Goal: Task Accomplishment & Management: Use online tool/utility

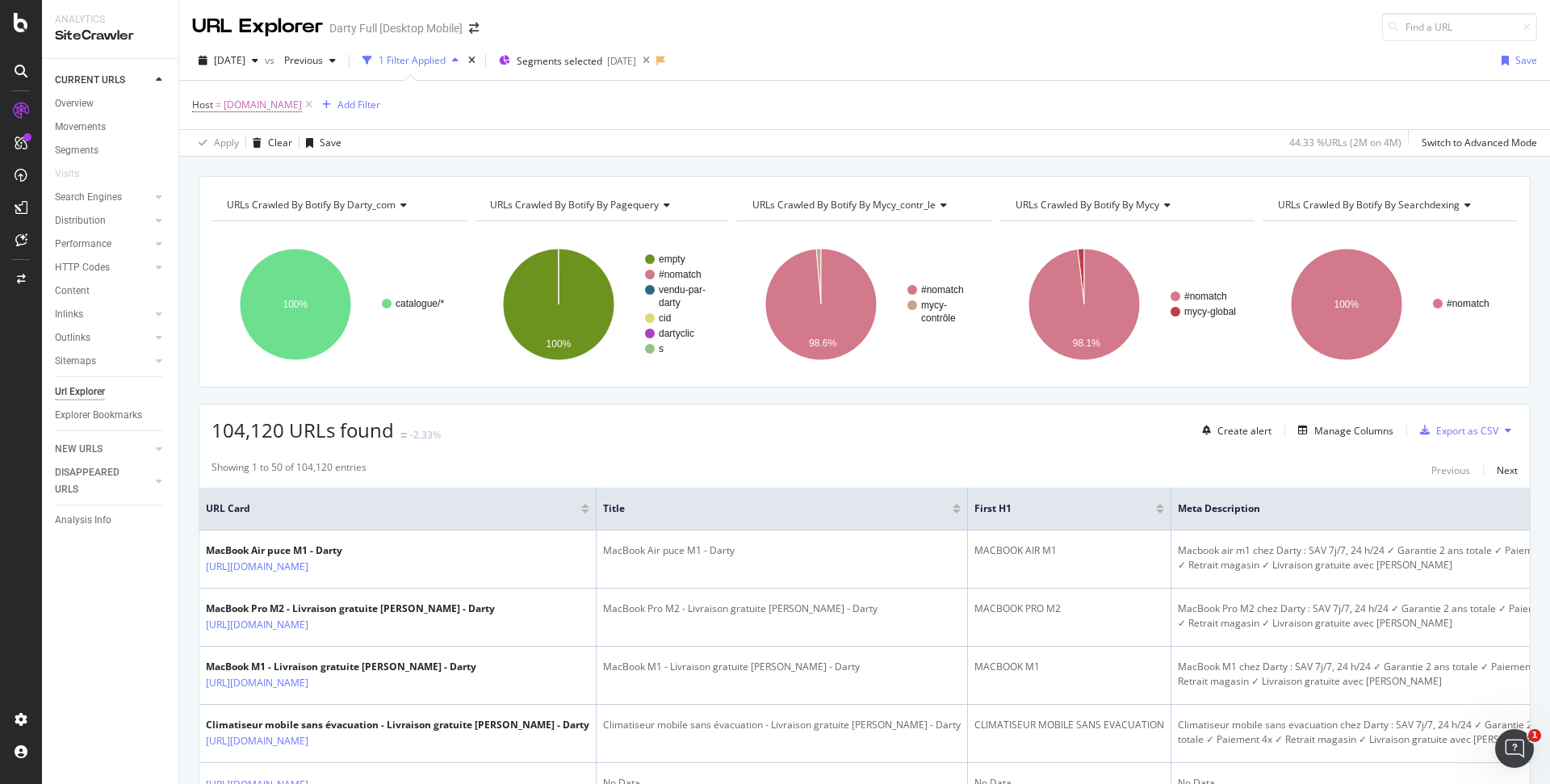
click at [202, 407] on div "104,120 URLs found -2.33% Create alert Manage Columns Export as CSV" at bounding box center [864, 424] width 1330 height 40
click at [73, 208] on div "LogAnalyzer" at bounding box center [91, 210] width 63 height 16
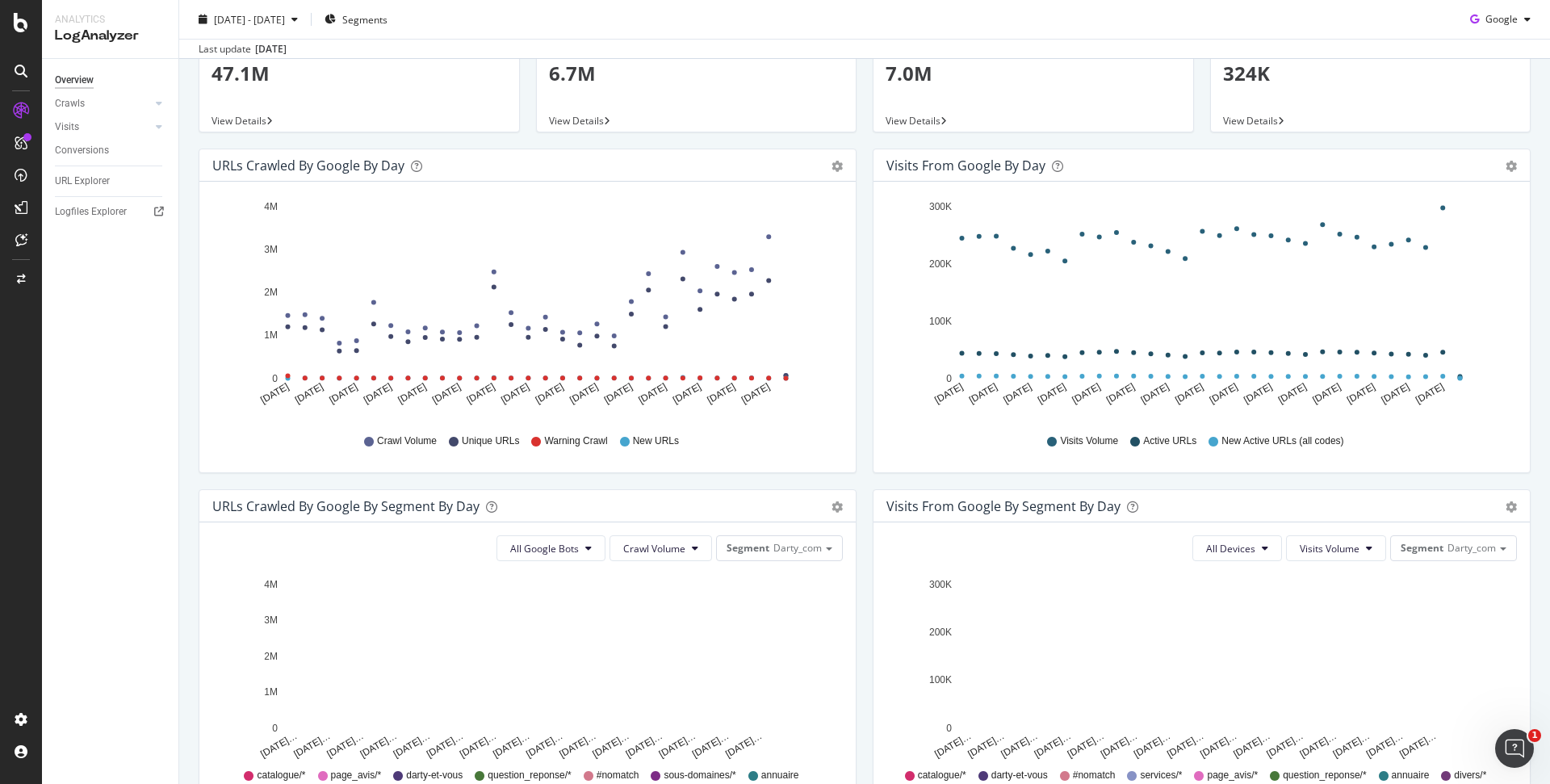
scroll to position [162, 0]
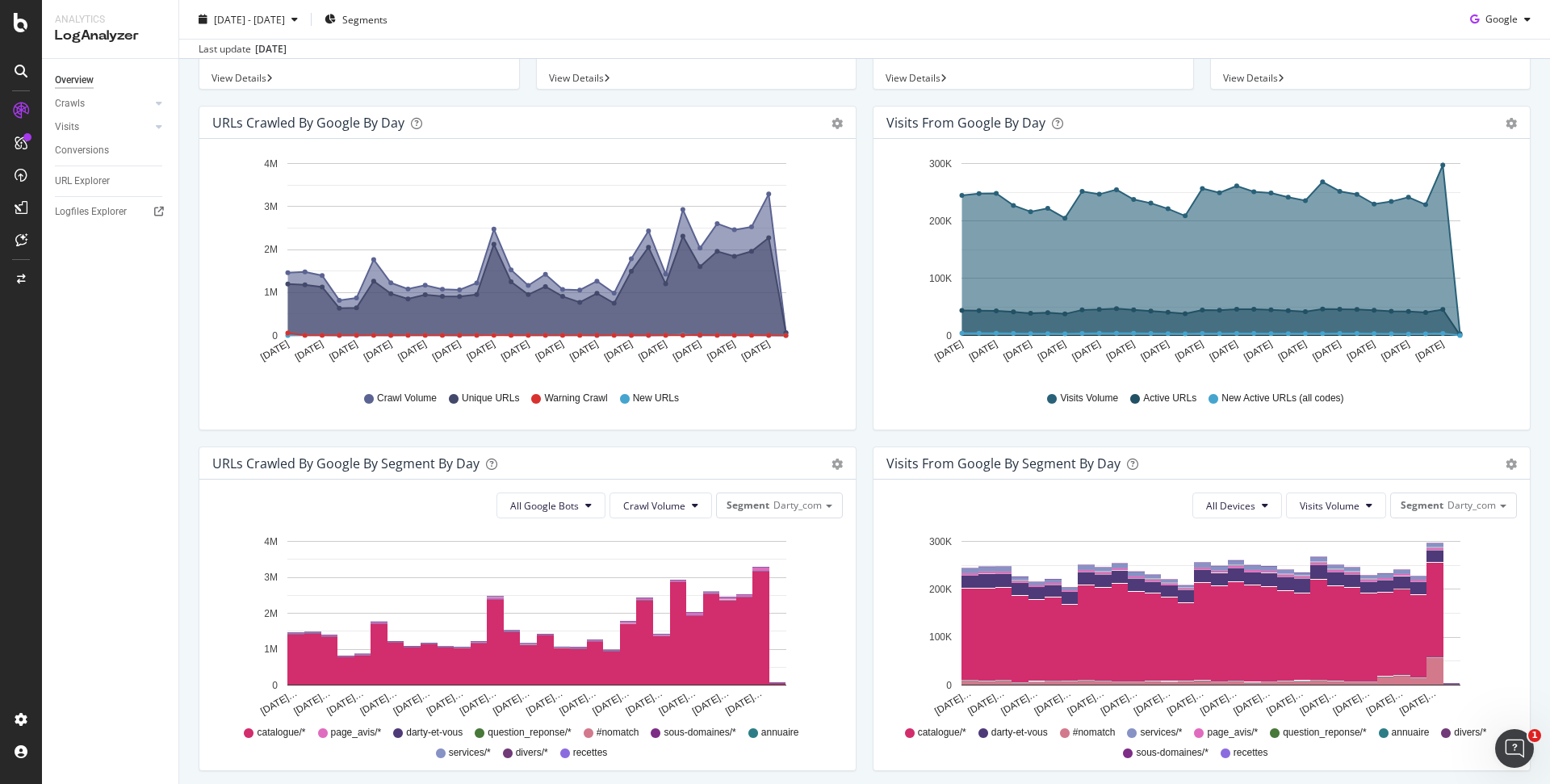
click at [874, 205] on div "Hold CTRL while clicking to filter the report. [DATE] [DATE] [DATE] [DATE] [DAT…" at bounding box center [1202, 284] width 656 height 291
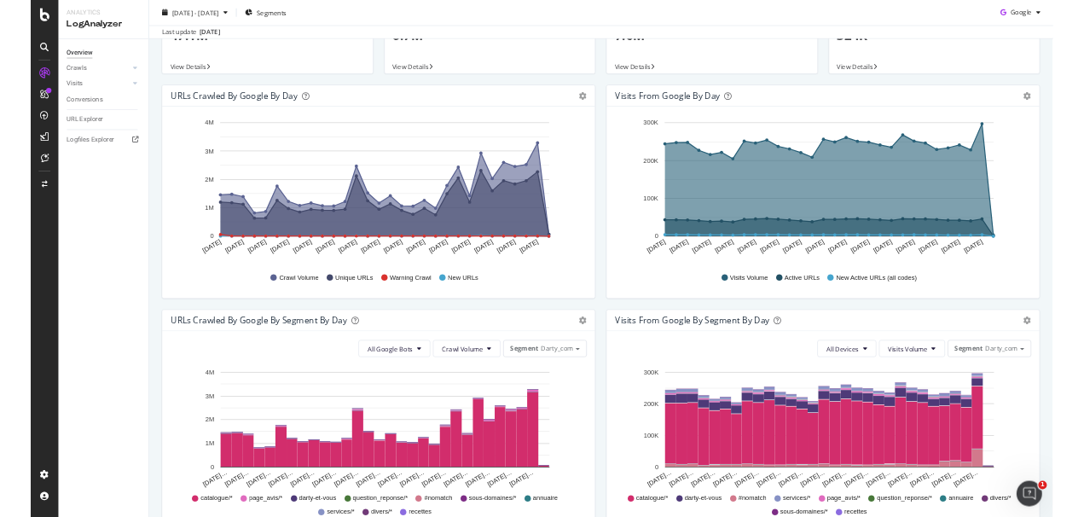
scroll to position [0, 0]
